Goal: Communication & Community: Participate in discussion

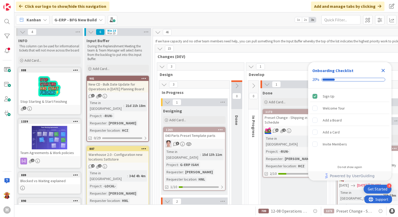
click at [383, 73] on icon "Close Checklist" at bounding box center [383, 71] width 6 height 6
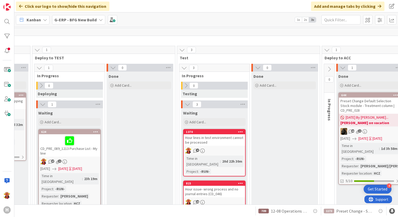
scroll to position [26, 299]
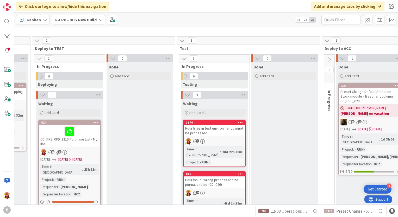
click at [328, 59] on icon at bounding box center [330, 60] width 6 height 6
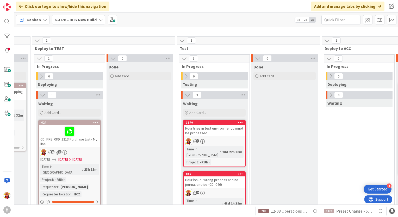
click at [331, 78] on icon at bounding box center [331, 77] width 6 height 6
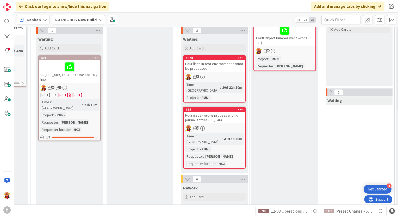
scroll to position [0, 299]
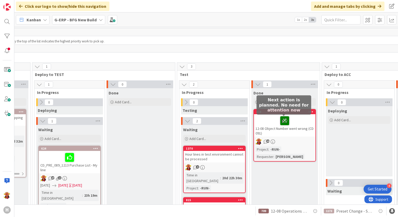
click at [283, 120] on icon at bounding box center [284, 121] width 9 height 8
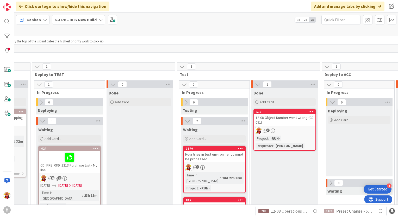
click at [295, 123] on div "12-08 Object Number went wrong (CD 091)" at bounding box center [285, 119] width 62 height 11
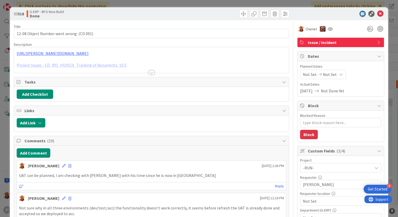
type textarea "x"
click at [33, 149] on button "Add Comment" at bounding box center [34, 153] width 34 height 9
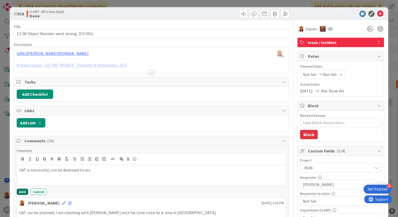
click at [21, 190] on button "Add" at bounding box center [22, 192] width 11 height 6
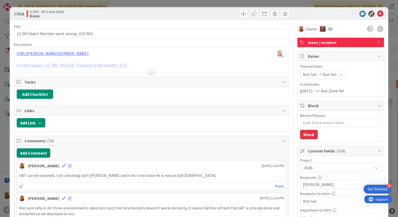
type textarea "x"
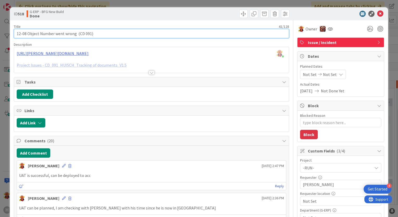
drag, startPoint x: 27, startPoint y: 34, endPoint x: -1, endPoint y: 33, distance: 28.2
click at [0, 33] on html "4 Get Started H Click our logo to show/hide this navigation Add and manage tabs…" at bounding box center [199, 108] width 398 height 217
type input "Object Number went wrong (CD 091)"
type textarea "x"
type input "Object Number went wrong (CD 091)"
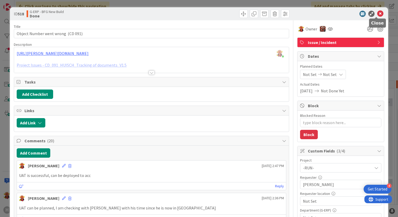
click at [377, 12] on icon at bounding box center [380, 14] width 6 height 6
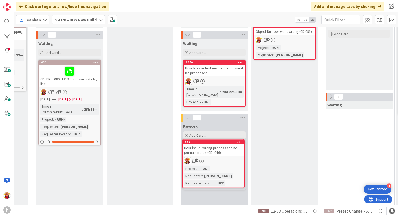
scroll to position [88, 299]
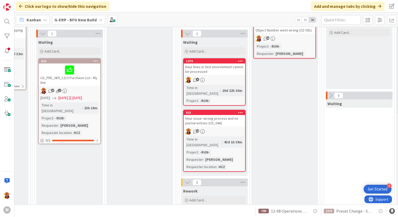
click at [230, 115] on div "Hour issue- wrong process and no journal entries (CD_046)" at bounding box center [215, 120] width 62 height 11
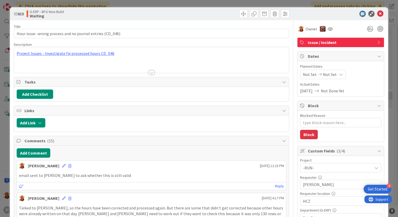
type textarea "x"
click at [36, 153] on button "Add Comment" at bounding box center [34, 153] width 34 height 9
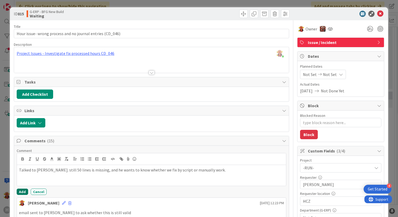
click at [22, 193] on button "Add" at bounding box center [22, 192] width 11 height 6
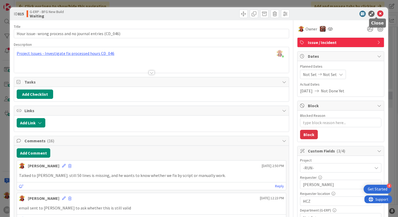
click at [377, 15] on icon at bounding box center [380, 14] width 6 height 6
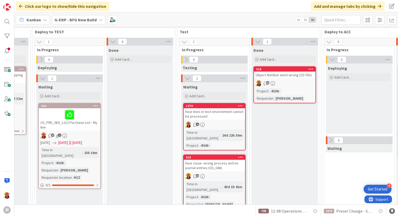
scroll to position [35, 299]
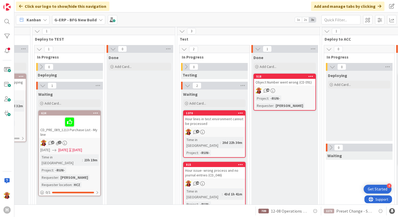
click at [235, 180] on div "16" at bounding box center [215, 183] width 62 height 7
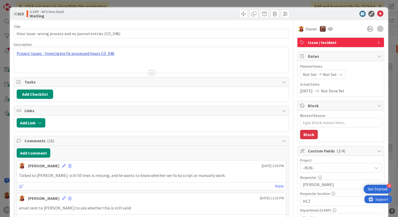
click at [94, 54] on div "Project Issues - Investigate fix processed hours CD_046" at bounding box center [151, 60] width 275 height 26
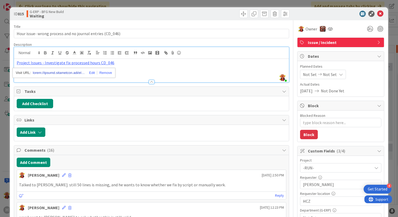
click at [71, 74] on link at bounding box center [59, 73] width 52 height 7
click at [377, 15] on icon at bounding box center [380, 14] width 6 height 6
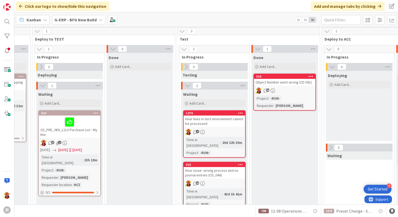
scroll to position [46, 299]
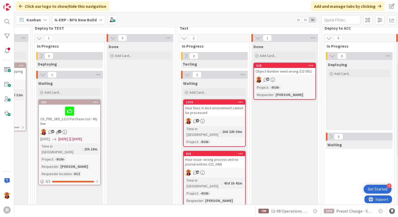
click at [231, 120] on div "4" at bounding box center [215, 121] width 62 height 7
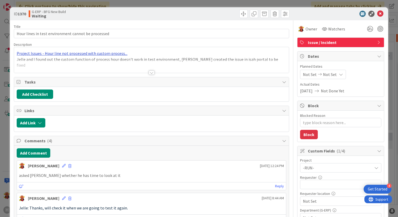
click at [82, 51] on div "Project Issues - Hour line not processed with custom process... Jelle and I fou…" at bounding box center [151, 60] width 275 height 26
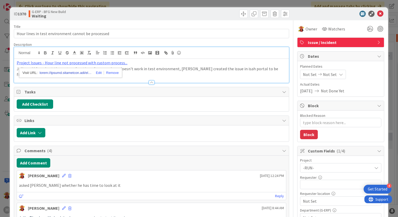
click at [69, 71] on link at bounding box center [66, 73] width 52 height 7
type textarea "x"
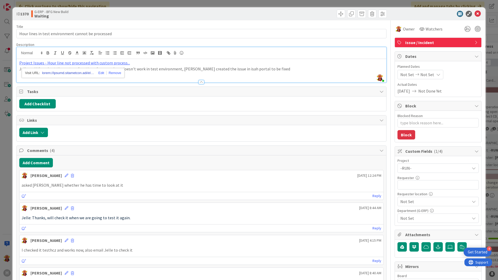
scroll to position [46, 299]
